Goal: Information Seeking & Learning: Learn about a topic

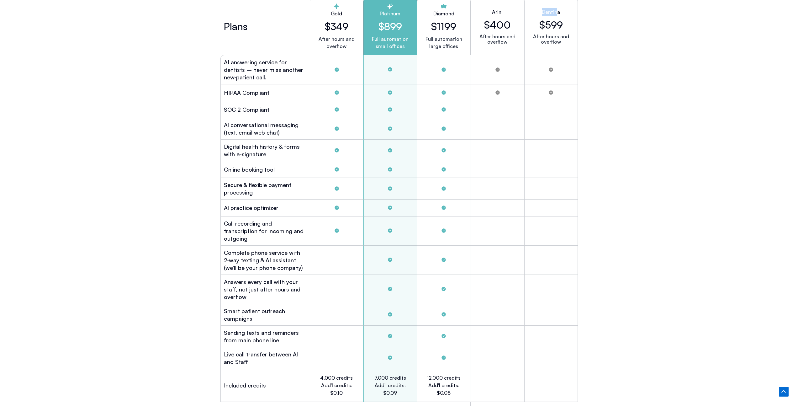
scroll to position [1744, 0]
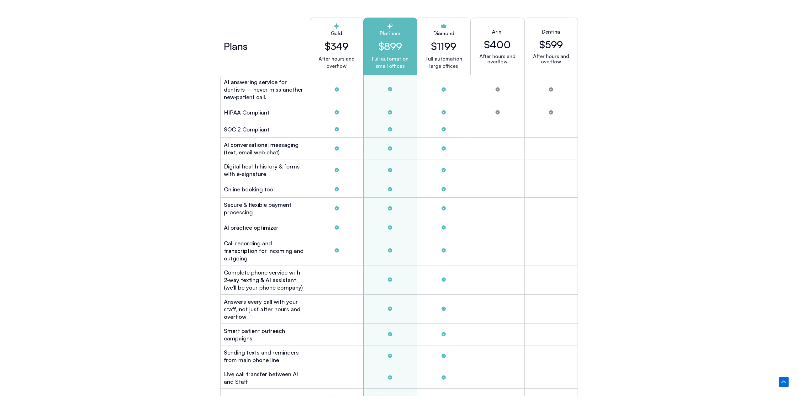
scroll to position [1734, 0]
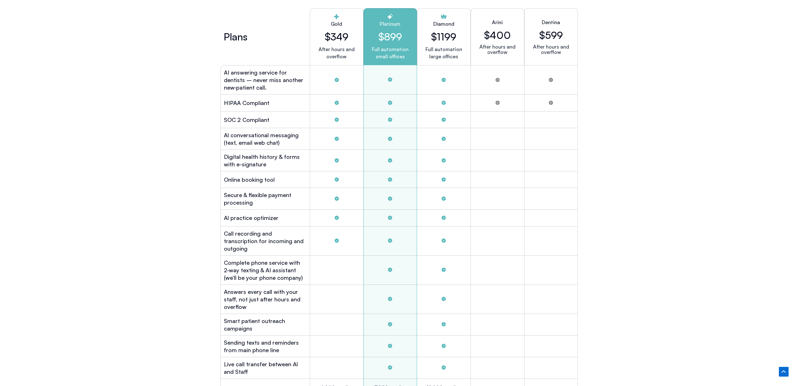
click at [671, 385] on div "PRICING No Contracts ― Start with Confidence We’re so sure you’ll love Viva Al …" at bounding box center [399, 312] width 798 height 937
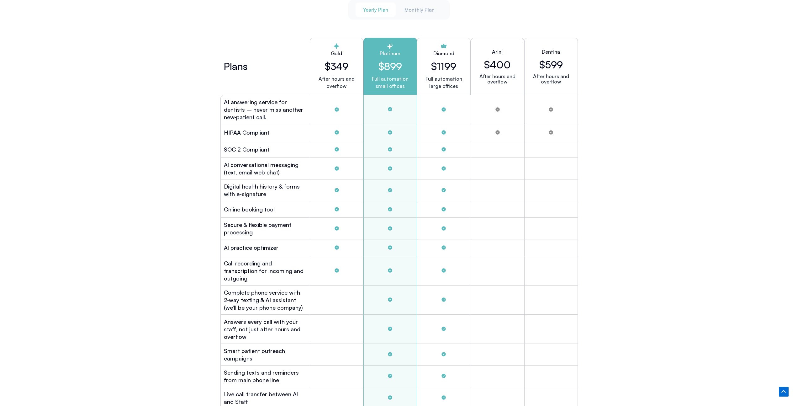
scroll to position [1690, 0]
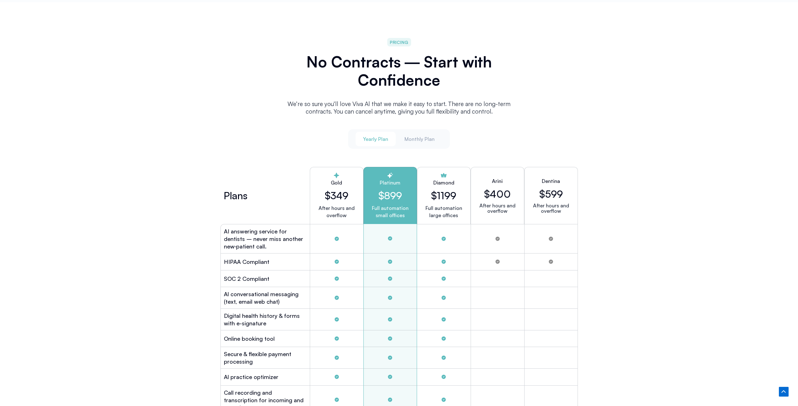
scroll to position [1576, 0]
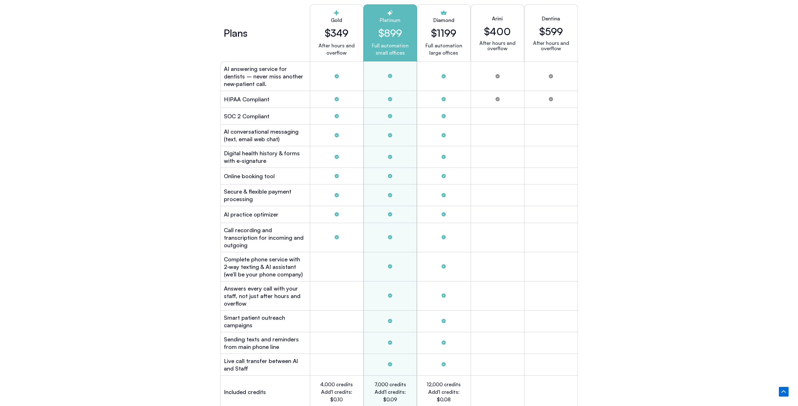
scroll to position [1738, 0]
